Goal: Transaction & Acquisition: Purchase product/service

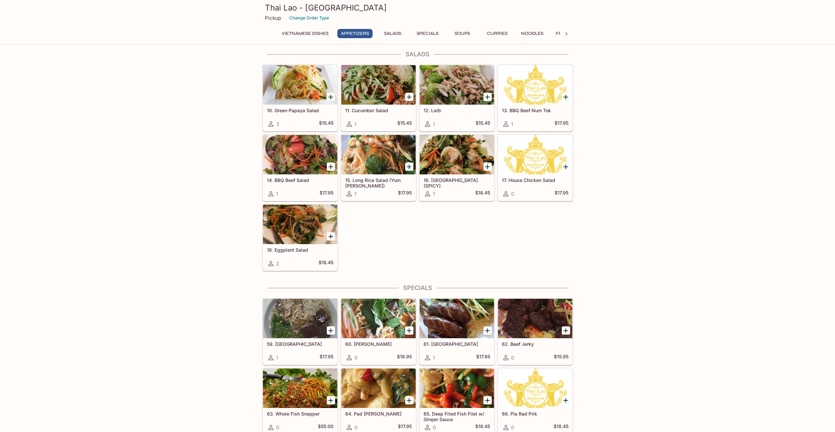
scroll to position [232, 0]
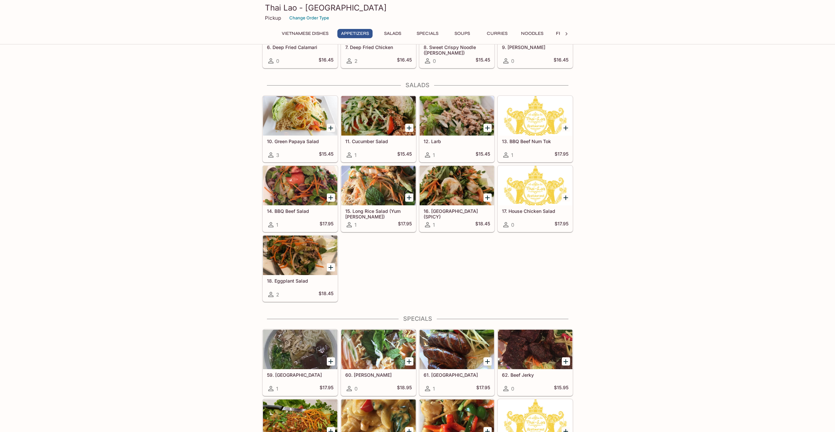
click at [410, 194] on icon "Add 15. Long Rice Salad (Yum Woon Sen)" at bounding box center [409, 198] width 8 height 8
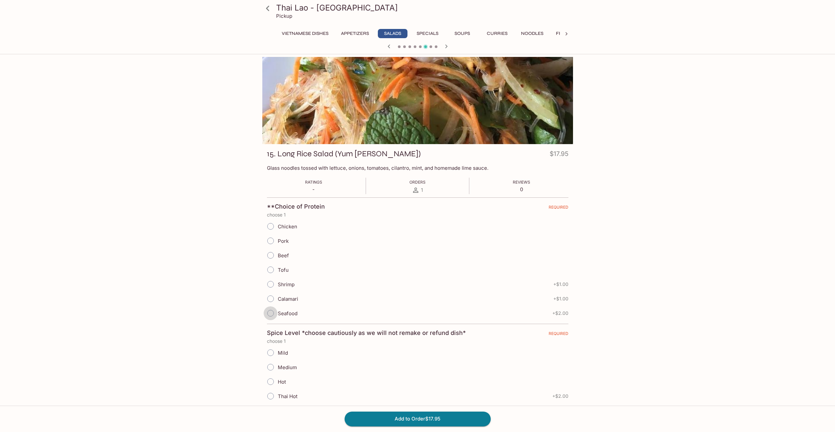
click at [270, 314] on input "Seafood" at bounding box center [270, 313] width 14 height 14
radio input "true"
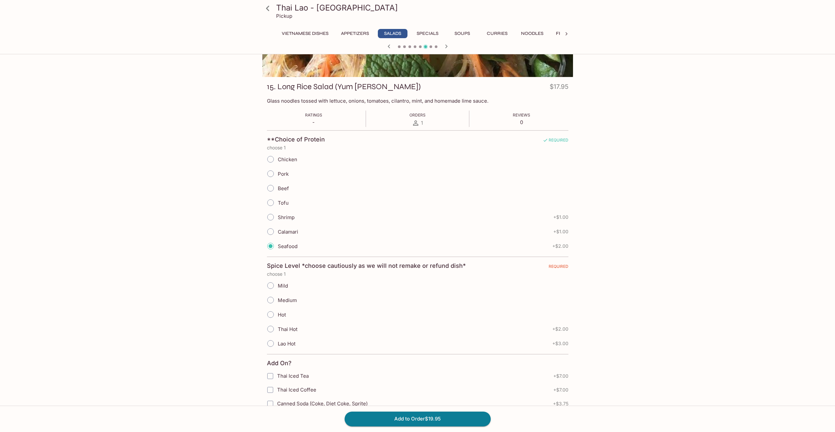
click at [271, 298] on input "Medium" at bounding box center [270, 300] width 14 height 14
radio input "true"
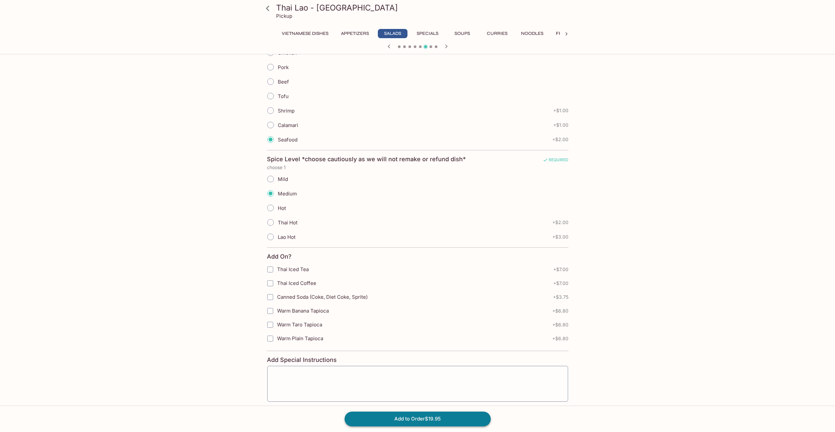
scroll to position [205, 0]
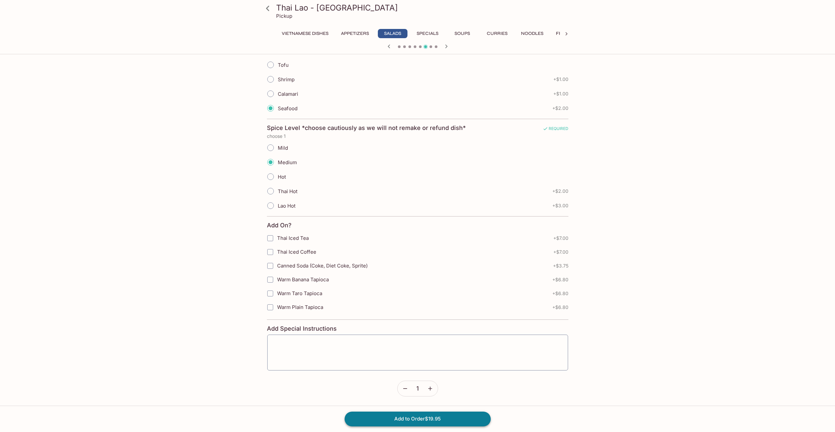
click at [420, 422] on button "Add to Order $19.95" at bounding box center [417, 419] width 146 height 14
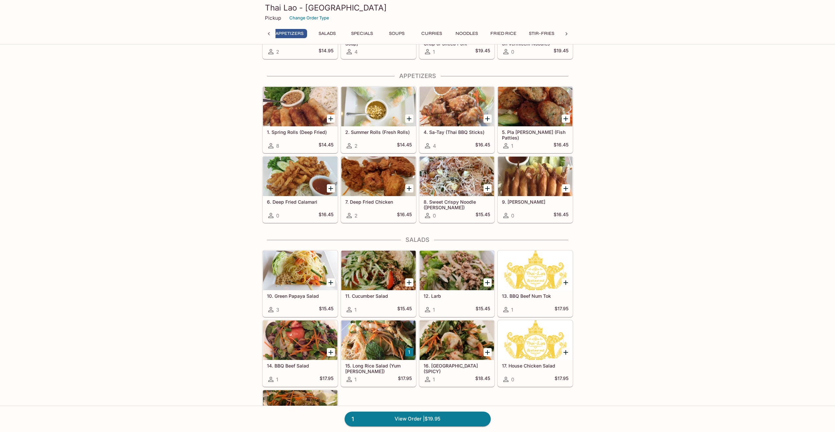
scroll to position [0, 3]
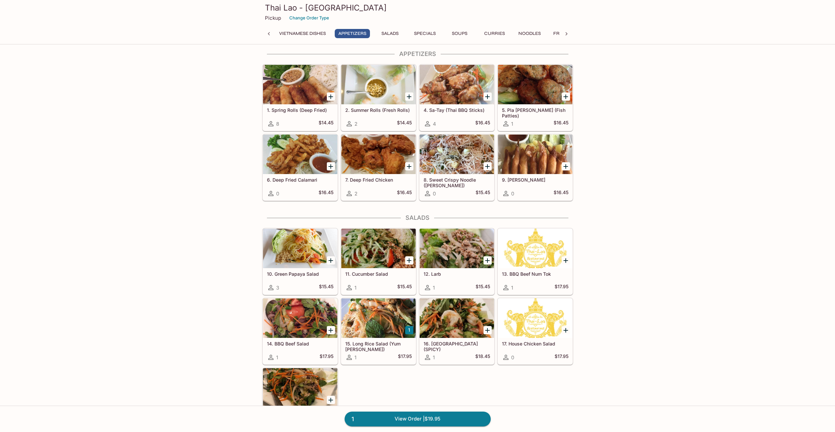
click at [330, 260] on icon "Add 10. Green Papaya Salad" at bounding box center [330, 260] width 5 height 5
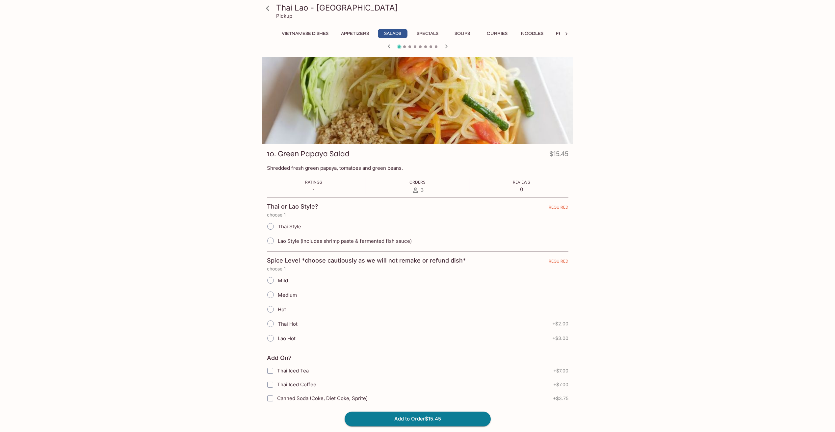
scroll to position [132, 0]
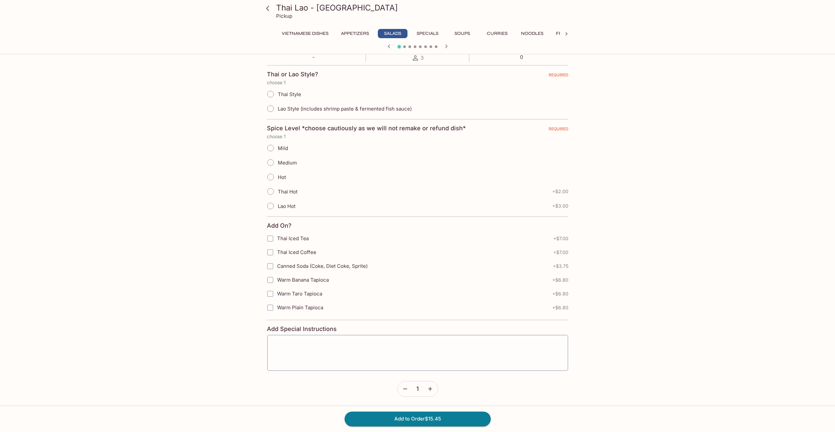
click at [270, 110] on input "Lao Style (includes shrimp paste & fermented fish sauce)" at bounding box center [270, 109] width 14 height 14
radio input "true"
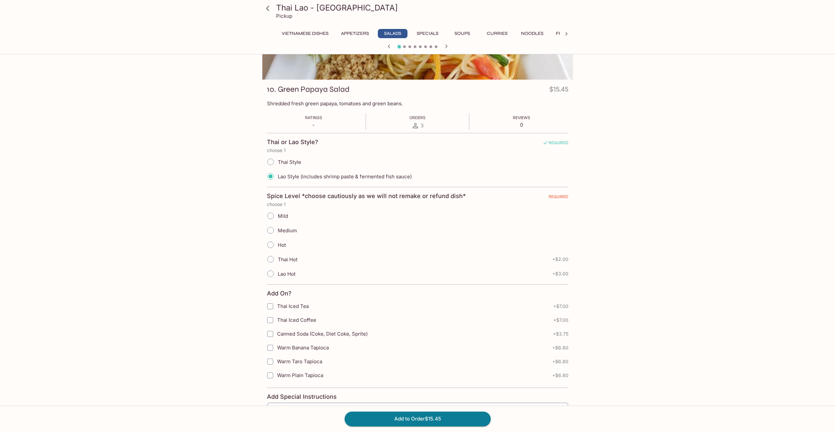
scroll to position [67, 0]
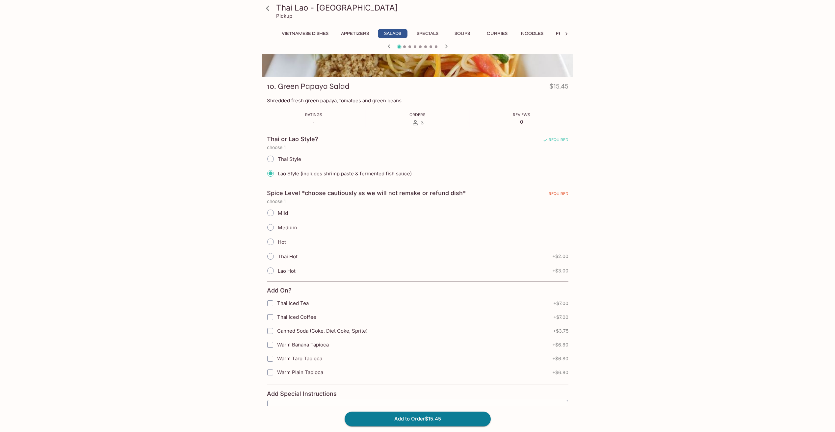
click at [271, 272] on input "Lao Hot" at bounding box center [270, 271] width 14 height 14
radio input "true"
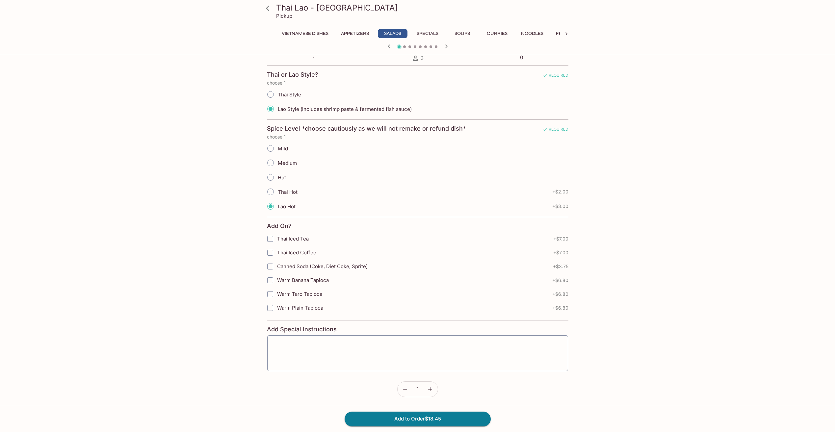
scroll to position [133, 0]
click at [427, 386] on icon "button" at bounding box center [430, 388] width 7 height 7
click at [431, 388] on icon "button" at bounding box center [430, 389] width 4 height 4
click at [432, 417] on button "Add to Order $55.35" at bounding box center [417, 419] width 146 height 14
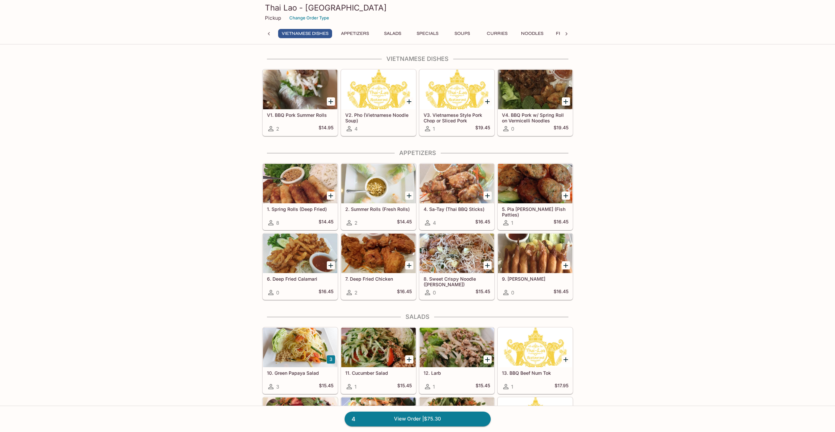
scroll to position [0, 65]
click at [406, 265] on icon "Add 7. Deep Fried Chicken" at bounding box center [409, 266] width 8 height 8
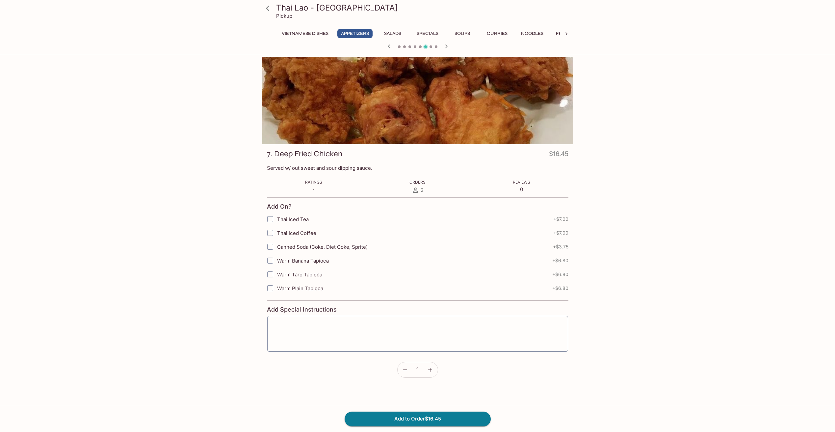
scroll to position [33, 0]
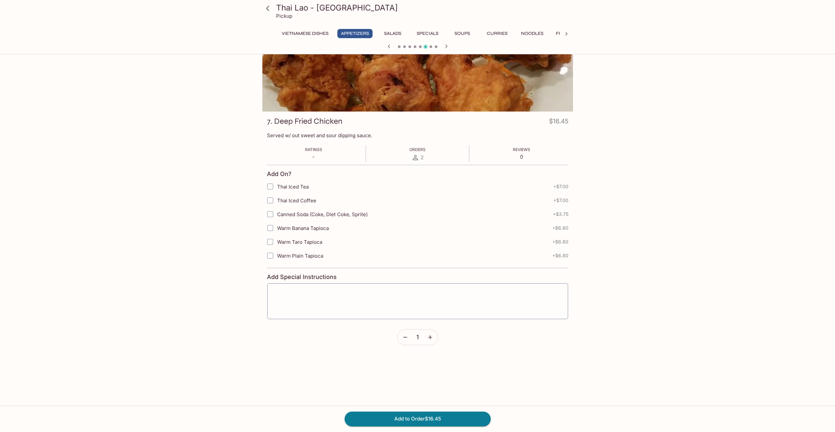
click at [434, 336] on button "button" at bounding box center [429, 337] width 15 height 15
click at [433, 420] on button "Add to Order $32.90" at bounding box center [417, 419] width 146 height 14
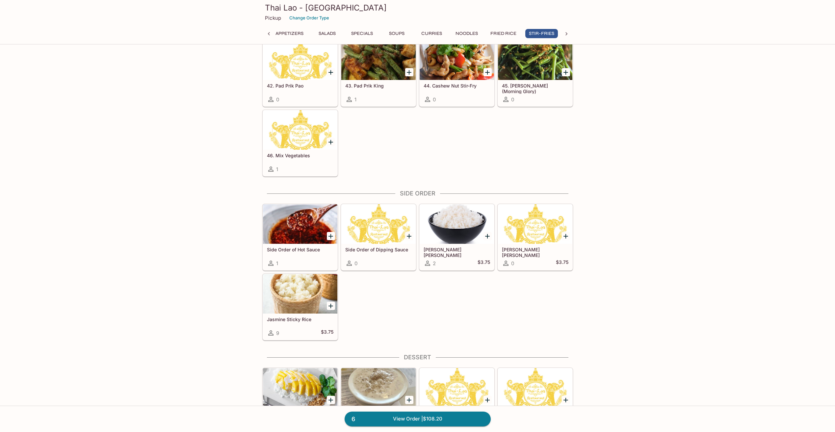
scroll to position [0, 65]
click at [331, 305] on icon "Add Jasmine Sticky Rice" at bounding box center [330, 306] width 5 height 5
click at [308, 303] on div at bounding box center [300, 293] width 74 height 39
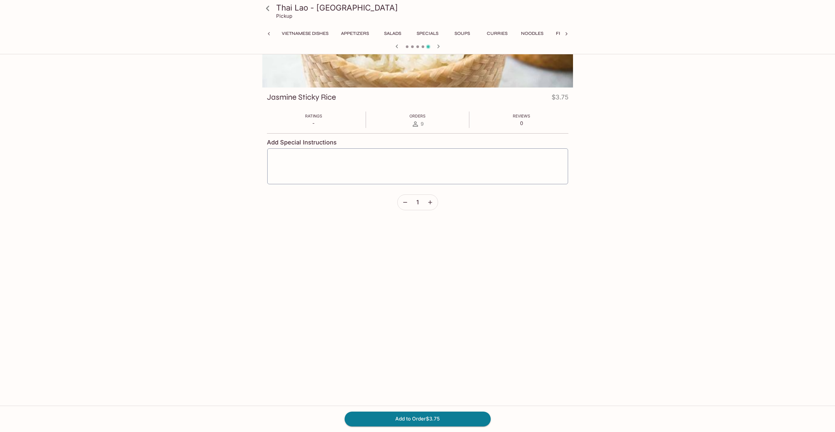
scroll to position [0, 106]
click at [433, 202] on button "button" at bounding box center [429, 202] width 15 height 15
click at [434, 419] on button "Add to Order $7.50" at bounding box center [417, 419] width 146 height 14
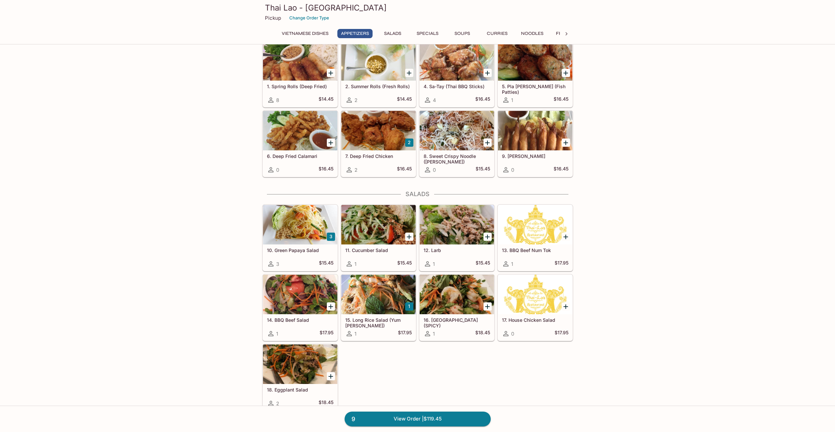
scroll to position [165, 0]
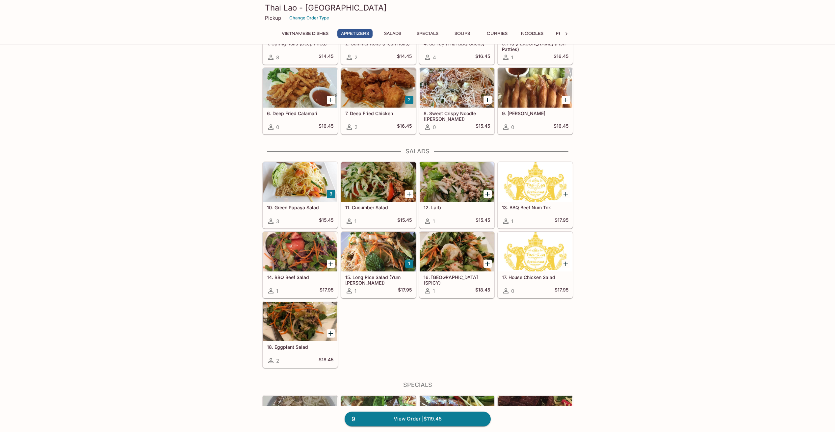
click at [308, 262] on div at bounding box center [300, 251] width 74 height 39
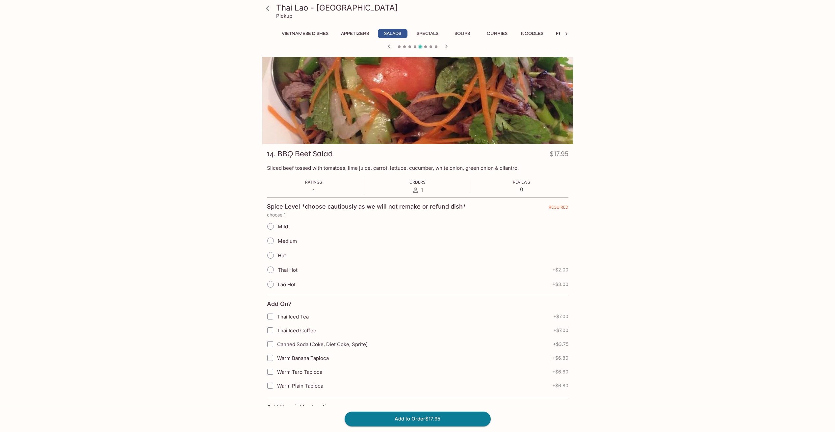
scroll to position [57, 0]
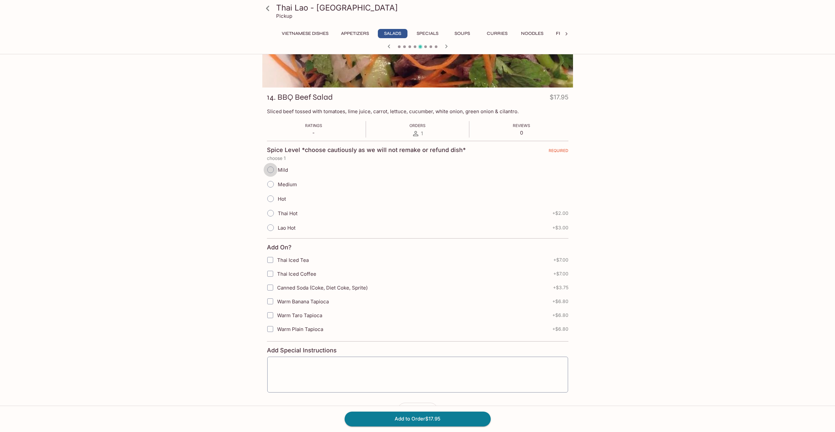
click at [273, 169] on input "Mild" at bounding box center [270, 170] width 14 height 14
radio input "true"
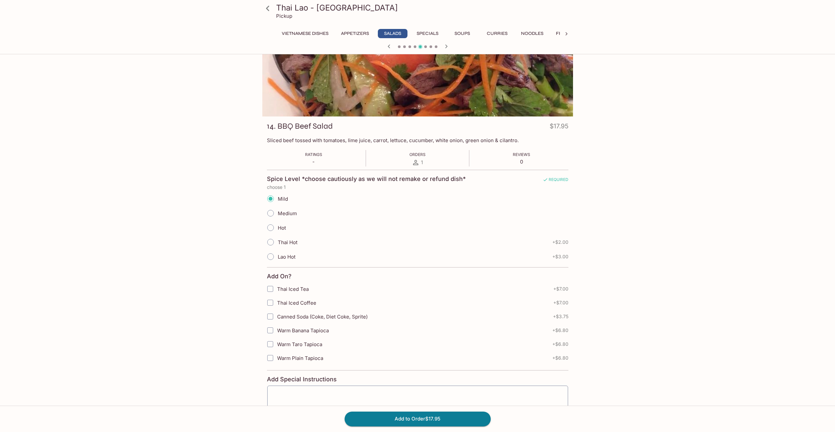
scroll to position [67, 0]
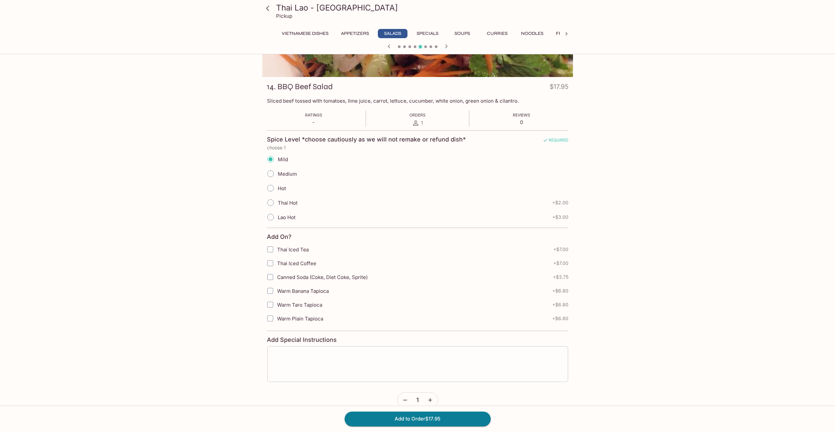
click at [315, 364] on textarea at bounding box center [417, 363] width 291 height 25
click at [434, 401] on button "button" at bounding box center [429, 399] width 15 height 15
click at [380, 367] on textarea at bounding box center [417, 363] width 291 height 25
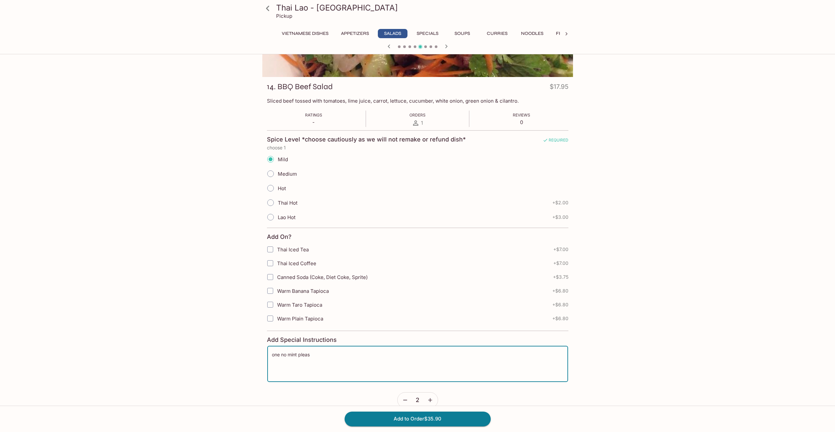
type textarea "one no mint please"
click at [416, 416] on button "Add to Order $35.90" at bounding box center [417, 419] width 146 height 14
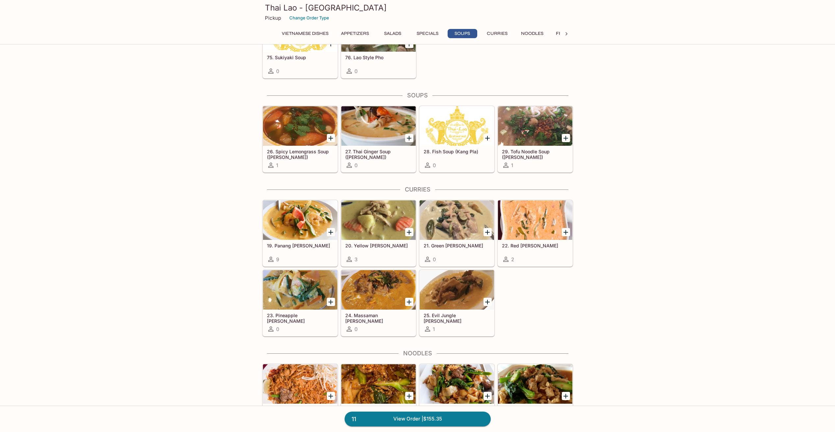
scroll to position [927, 0]
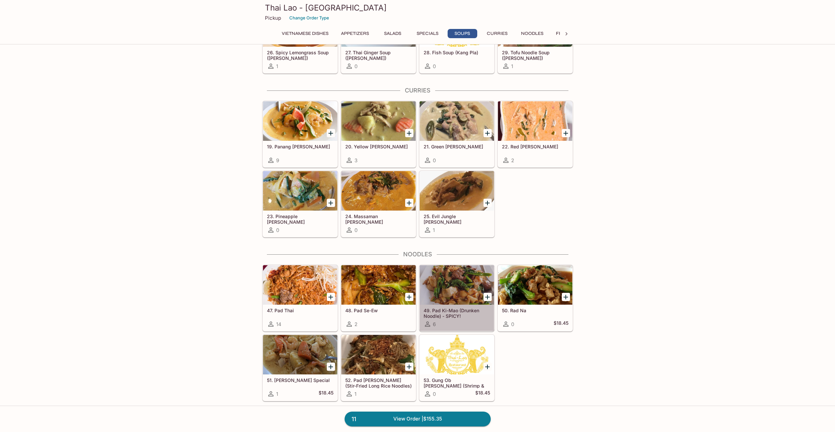
click at [450, 291] on div at bounding box center [456, 284] width 74 height 39
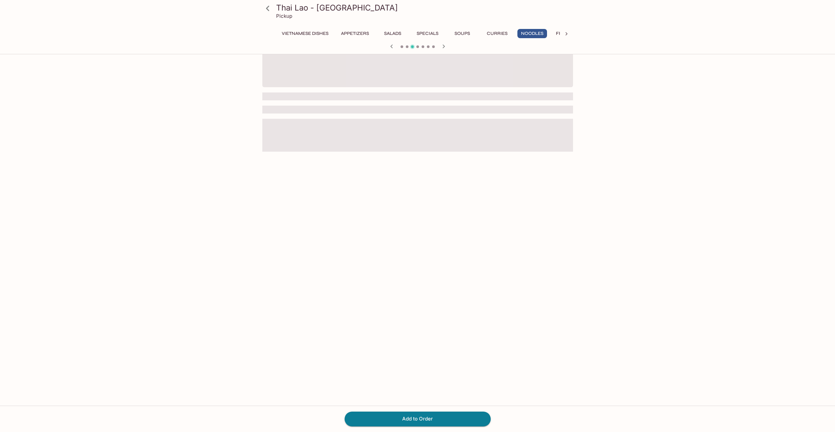
scroll to position [337, 0]
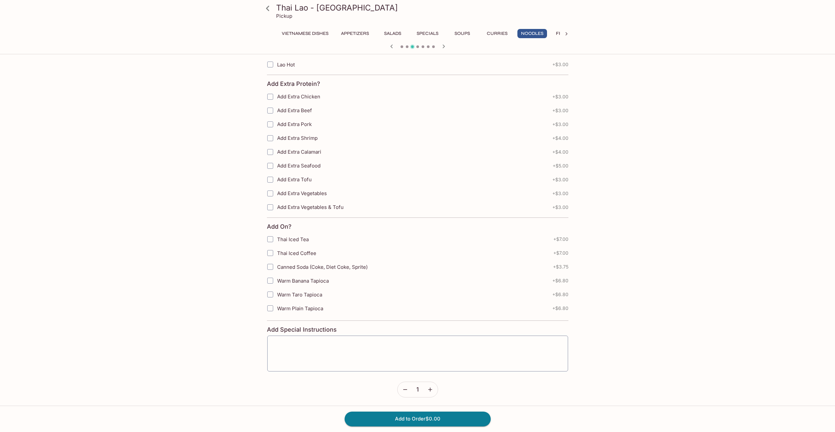
radio input "true"
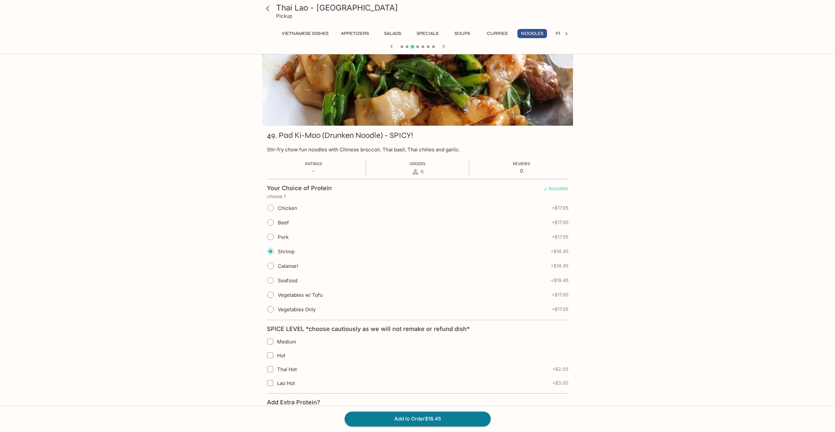
scroll to position [67, 0]
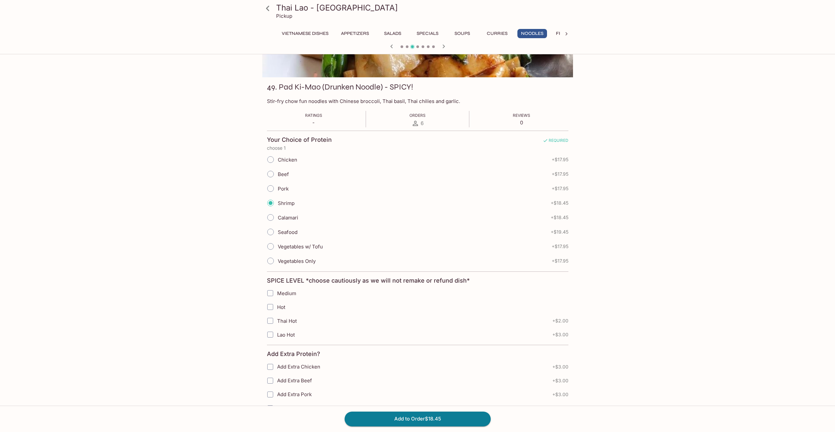
click at [271, 293] on input "Medium" at bounding box center [269, 293] width 13 height 13
checkbox input "true"
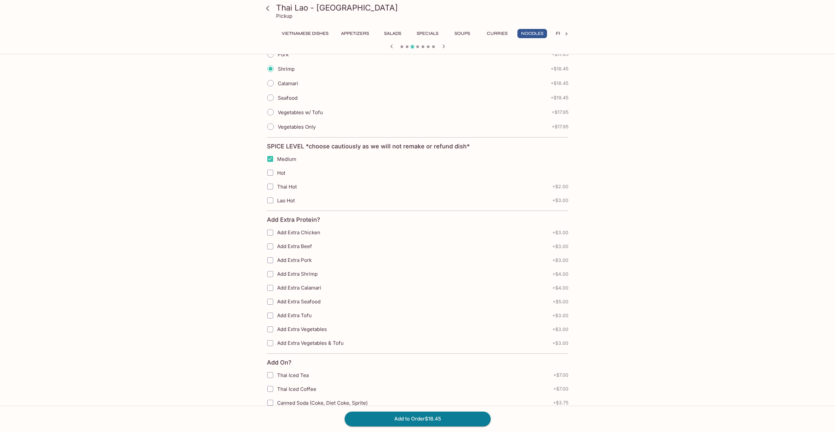
scroll to position [335, 0]
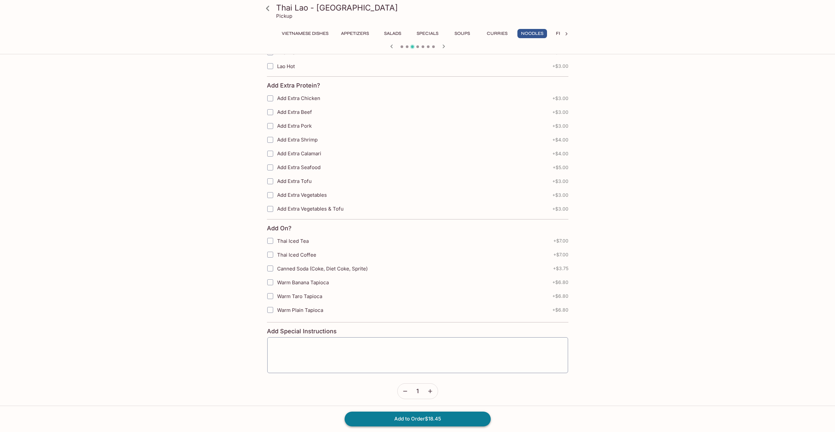
click at [426, 419] on button "Add to Order $18.45" at bounding box center [417, 419] width 146 height 14
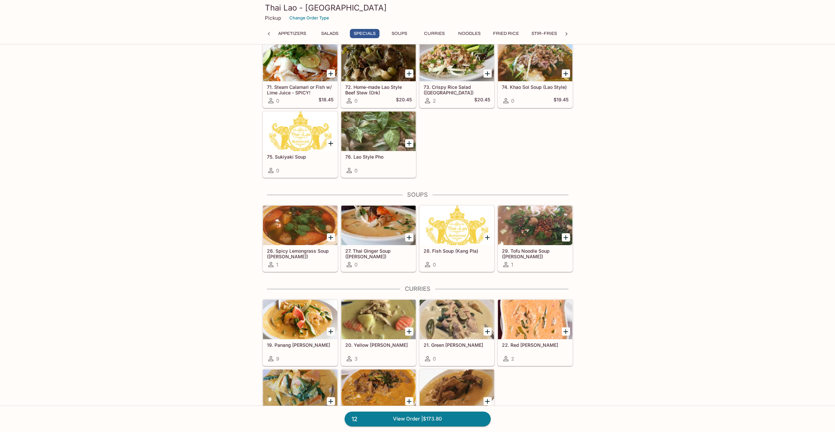
scroll to position [828, 0]
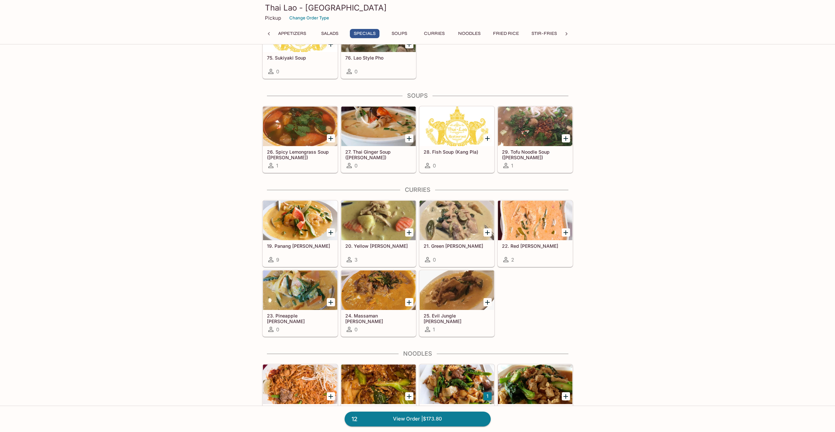
click at [530, 224] on div at bounding box center [535, 220] width 74 height 39
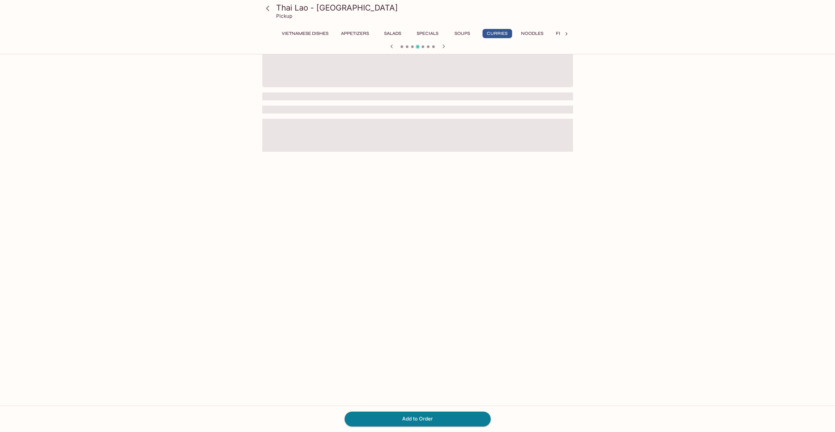
scroll to position [57, 0]
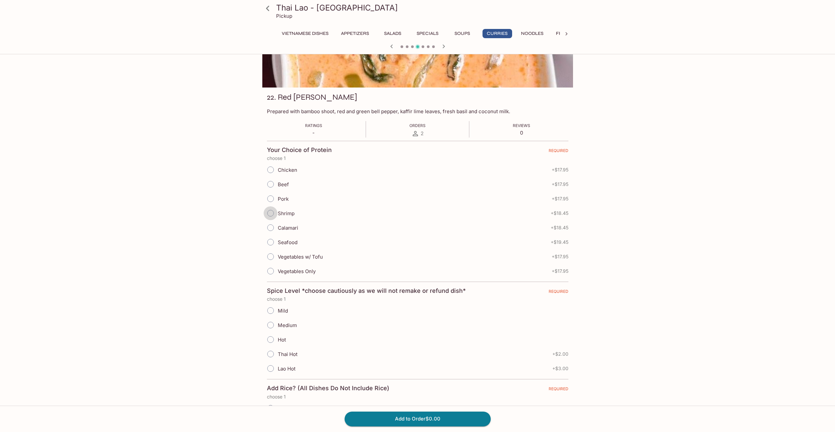
click at [269, 213] on input "Shrimp" at bounding box center [270, 213] width 14 height 14
radio input "true"
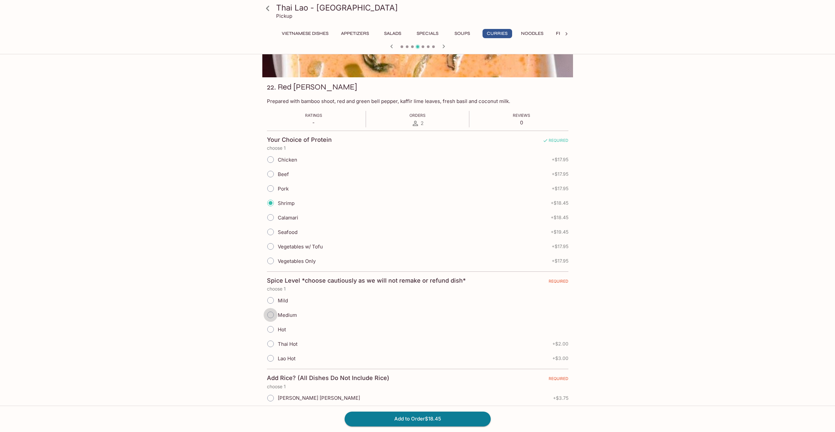
click at [272, 314] on input "Medium" at bounding box center [270, 315] width 14 height 14
radio input "true"
click at [448, 418] on button "Add to Order $18.45" at bounding box center [417, 419] width 146 height 14
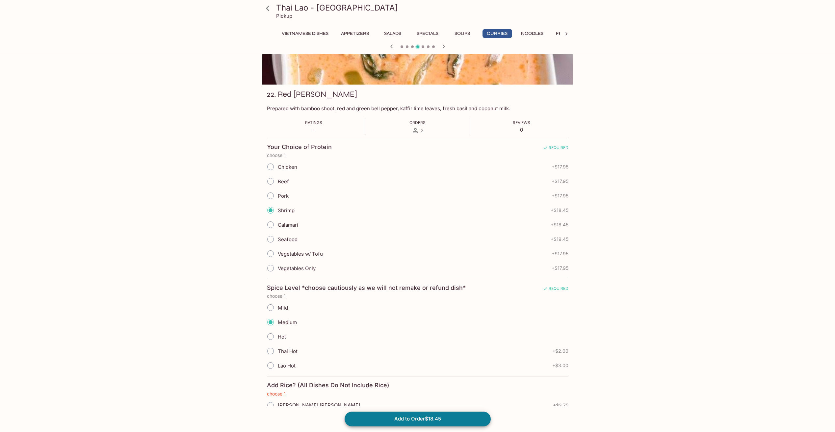
scroll to position [5, 0]
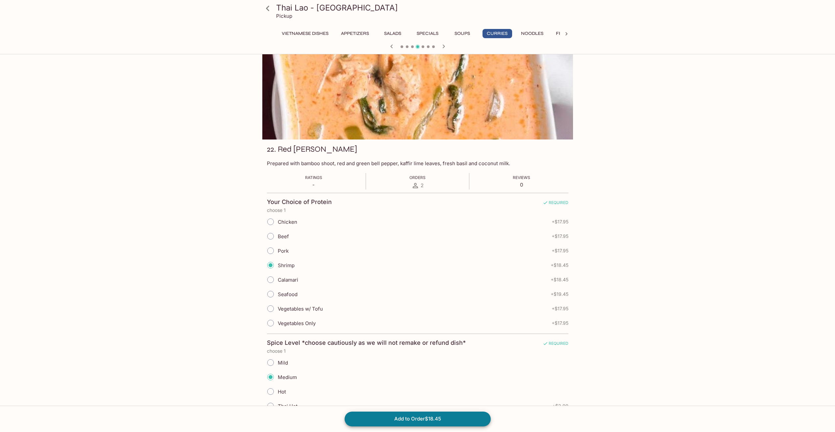
click at [430, 416] on button "Add to Order $18.45" at bounding box center [417, 419] width 146 height 14
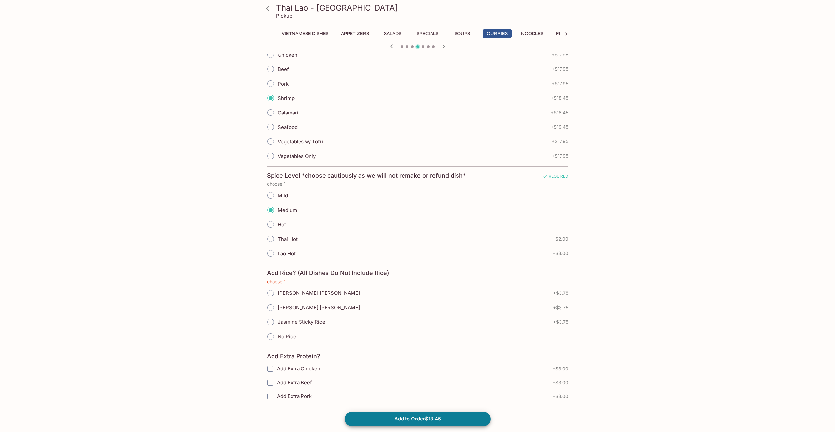
scroll to position [306, 0]
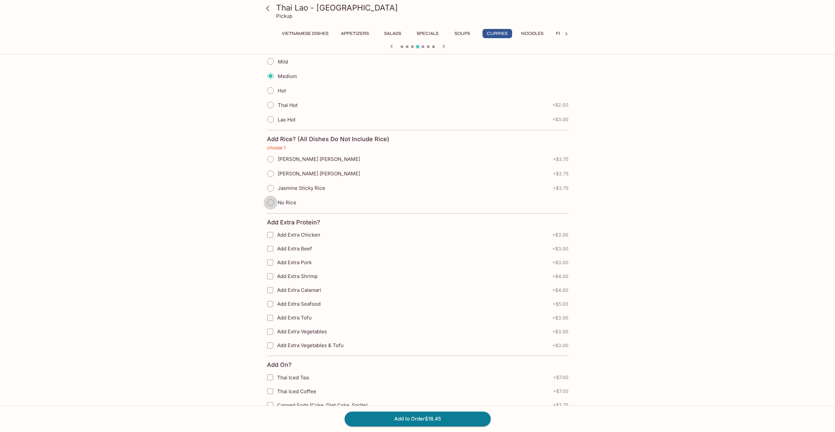
click at [272, 204] on input "No Rice" at bounding box center [270, 203] width 14 height 14
radio input "true"
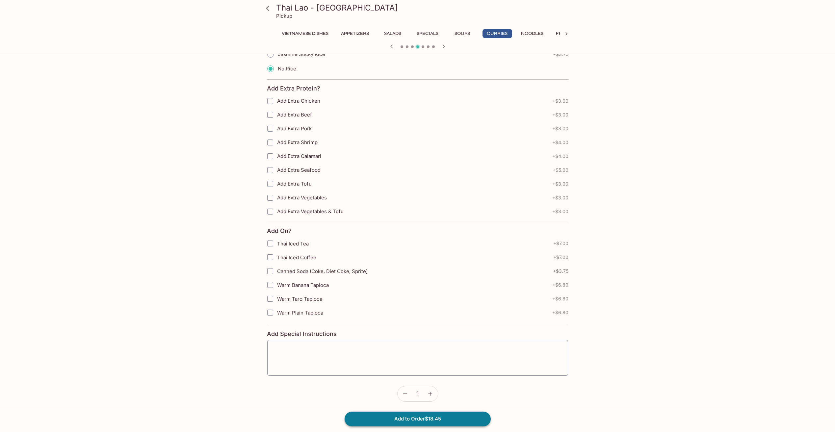
click at [414, 422] on button "Add to Order $18.45" at bounding box center [417, 419] width 146 height 14
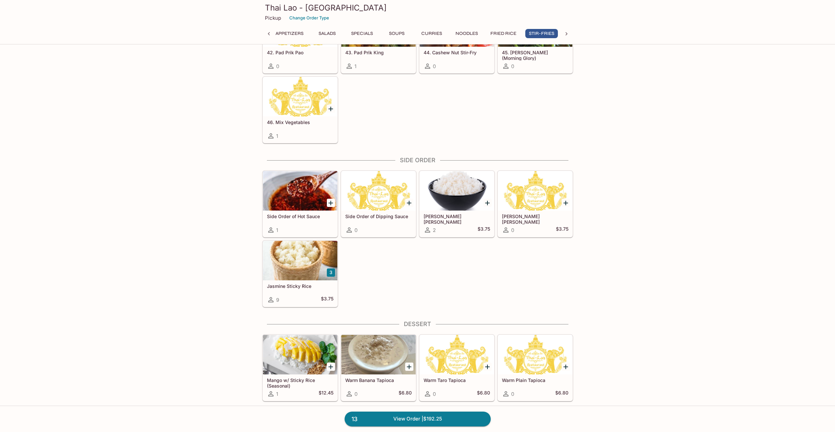
scroll to position [1818, 0]
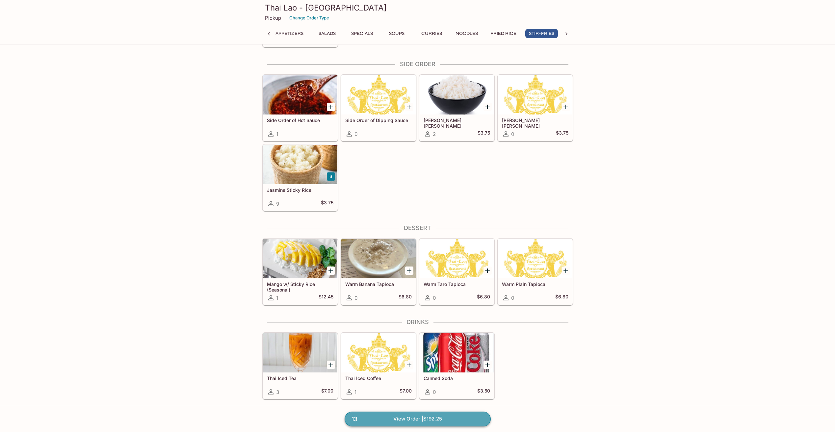
click at [425, 418] on link "13 View Order | $192.25" at bounding box center [417, 419] width 146 height 14
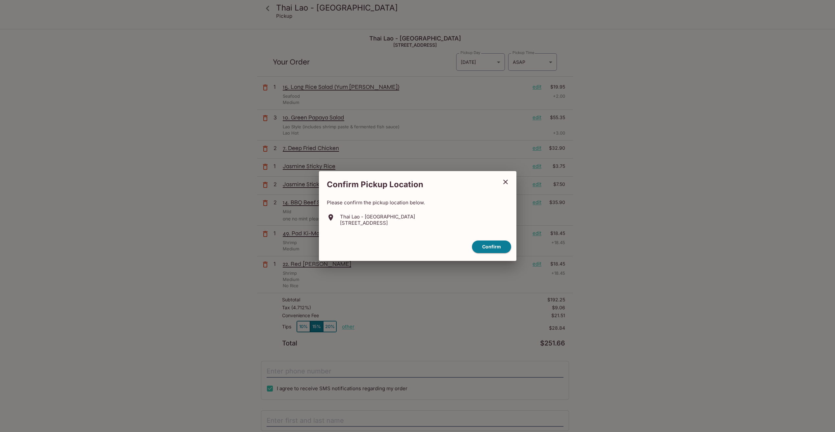
scroll to position [30, 0]
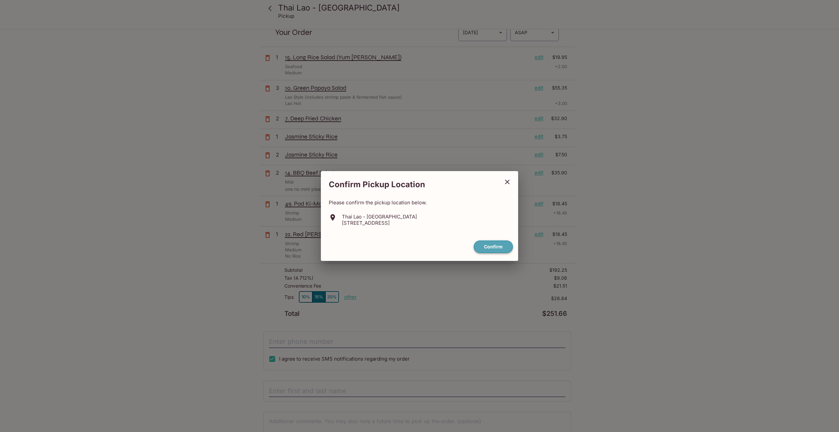
click at [492, 248] on button "Confirm" at bounding box center [493, 246] width 39 height 13
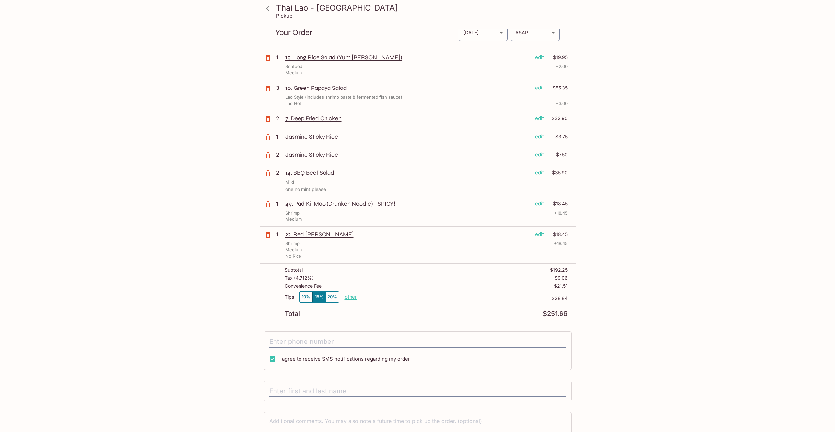
click at [346, 296] on p "other" at bounding box center [350, 297] width 13 height 6
click at [305, 295] on button "10%" at bounding box center [305, 296] width 13 height 11
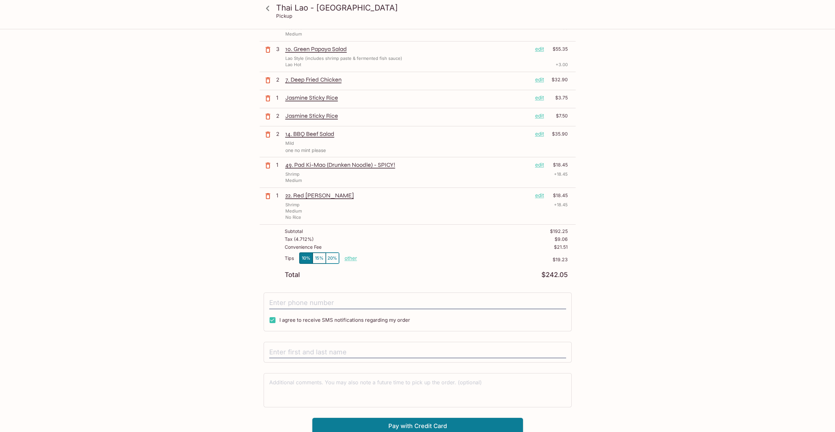
scroll to position [71, 0]
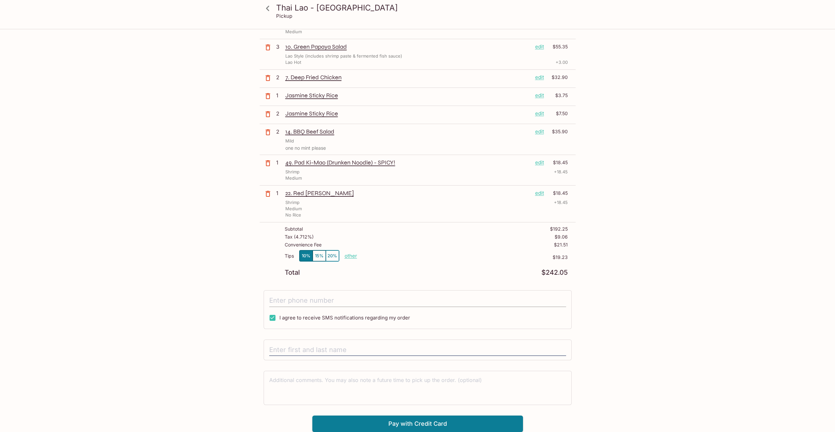
click at [318, 300] on input "tel" at bounding box center [417, 300] width 297 height 13
type input "[PHONE_NUMBER]"
click at [314, 351] on input "text" at bounding box center [417, 350] width 297 height 13
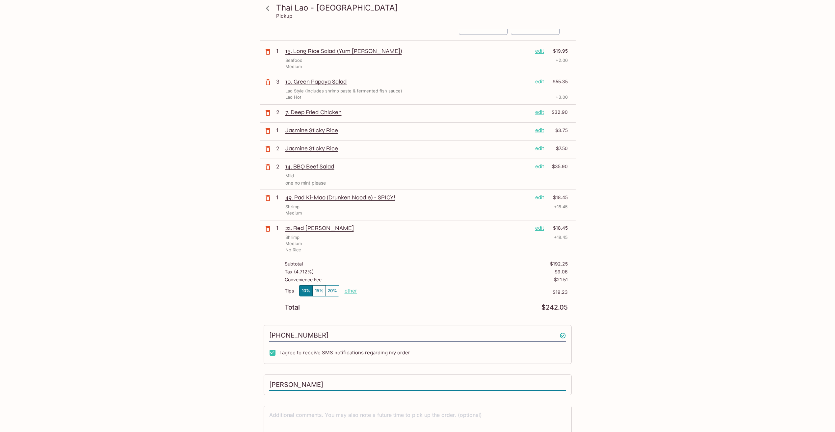
scroll to position [2, 0]
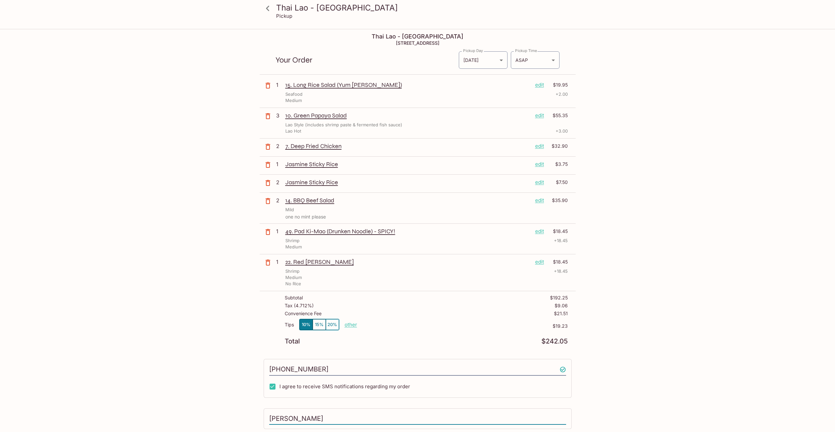
type input "[PERSON_NAME]"
click at [539, 164] on p "edit" at bounding box center [539, 164] width 9 height 7
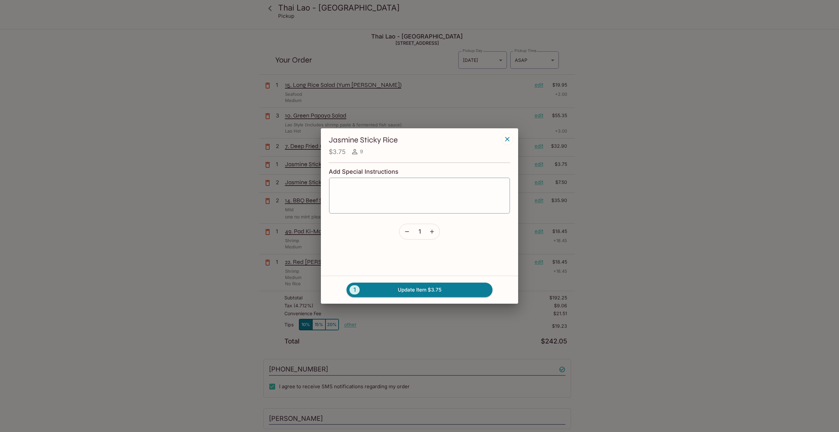
click at [405, 232] on icon "button" at bounding box center [407, 231] width 7 height 7
click at [423, 289] on button "1 Remove Item $3.75" at bounding box center [420, 290] width 146 height 14
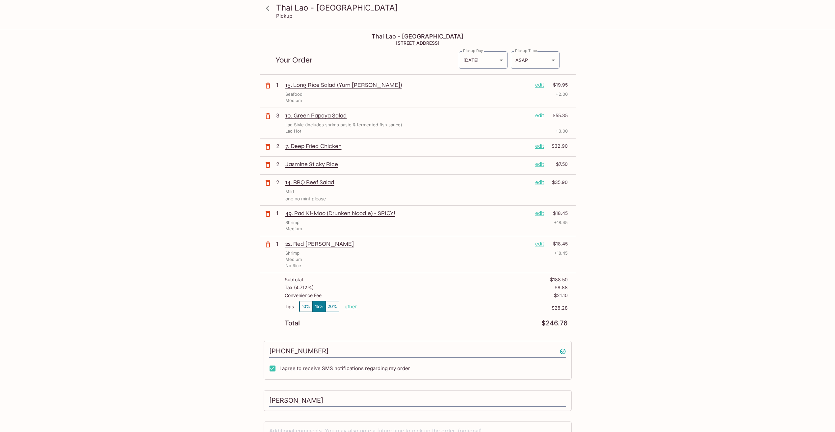
scroll to position [52, 0]
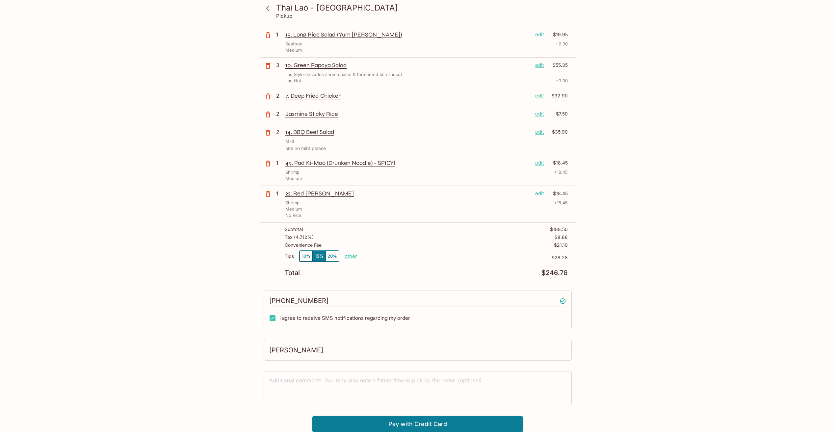
click at [302, 258] on button "10%" at bounding box center [305, 256] width 13 height 11
click at [436, 421] on button "Pay with Credit Card" at bounding box center [417, 424] width 211 height 16
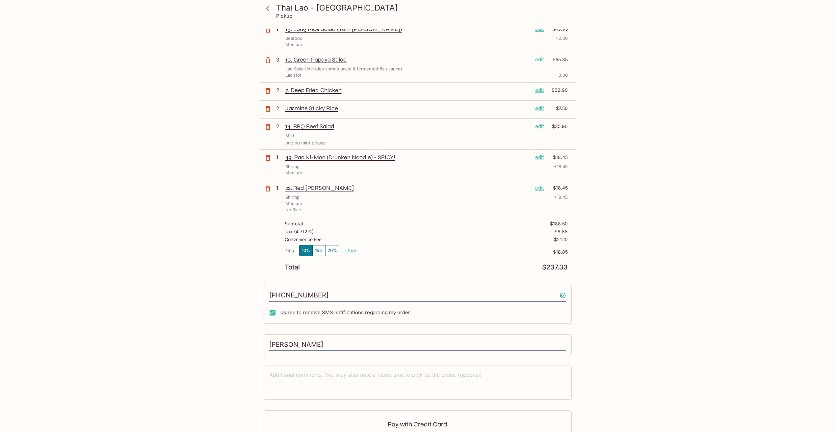
scroll to position [151, 0]
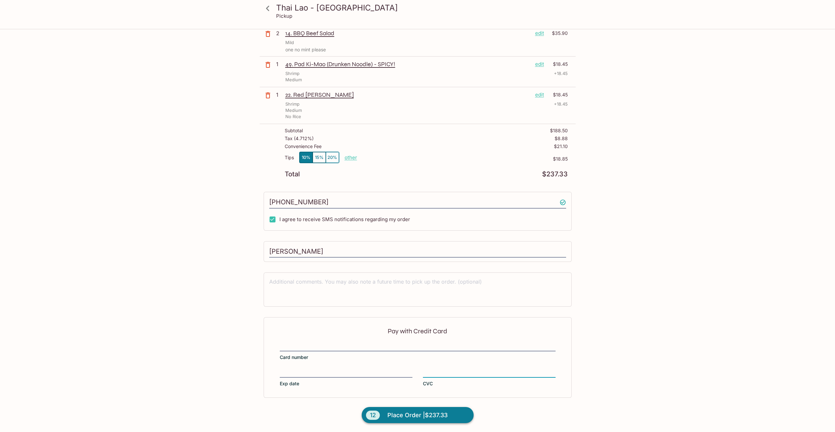
click at [420, 414] on span "Place Order | $237.33" at bounding box center [417, 415] width 60 height 11
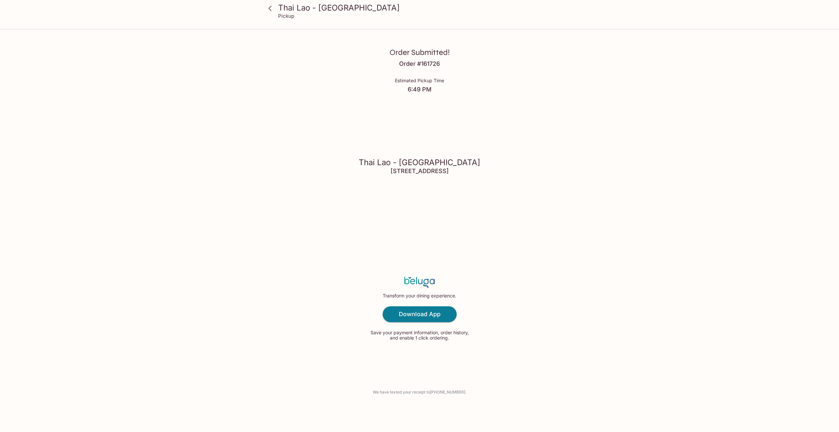
click at [272, 7] on icon at bounding box center [270, 9] width 12 height 12
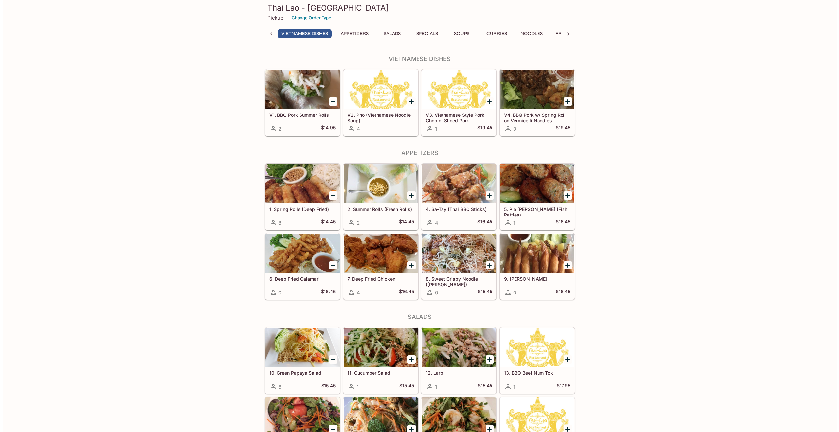
scroll to position [0, 3]
